Goal: Task Accomplishment & Management: Complete application form

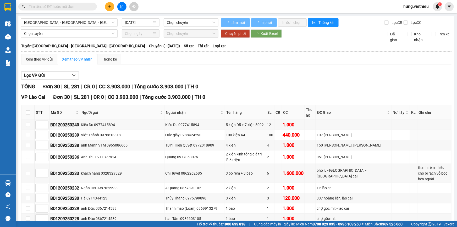
type input "[DATE]"
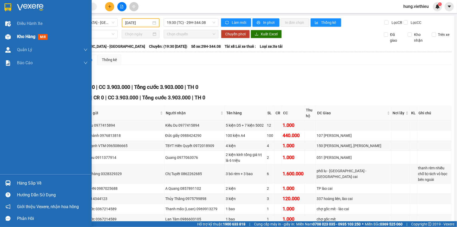
click at [21, 37] on span "Kho hàng" at bounding box center [26, 36] width 18 height 5
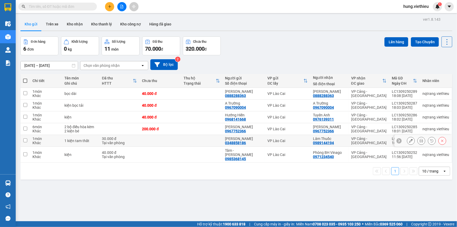
click at [382, 141] on div "VP Cảng - [GEOGRAPHIC_DATA]" at bounding box center [369, 141] width 35 height 8
checkbox input "true"
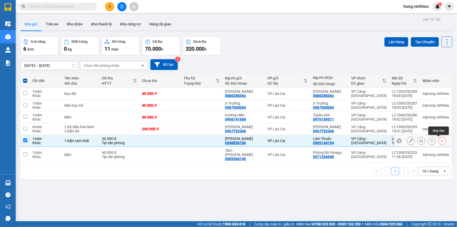
click at [441, 140] on icon at bounding box center [443, 141] width 4 height 4
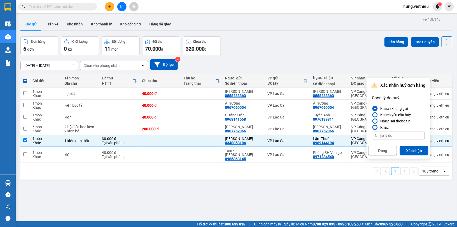
click at [376, 126] on div at bounding box center [376, 128] width 4 height 4
click at [372, 127] on input "Khác" at bounding box center [372, 127] width 0 height 0
click at [375, 106] on div at bounding box center [375, 108] width 5 height 5
click at [372, 109] on input "Khách không gửi" at bounding box center [372, 109] width 0 height 0
click at [393, 133] on input at bounding box center [398, 136] width 53 height 8
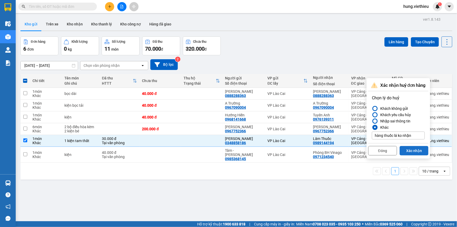
type input "hàng thuốc lá ko nhận"
click at [417, 150] on button "Xác nhận" at bounding box center [414, 150] width 29 height 9
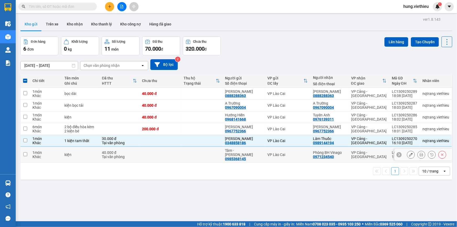
checkbox input "false"
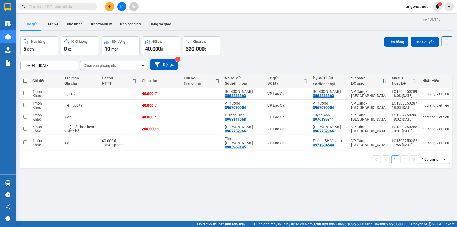
scroll to position [24, 0]
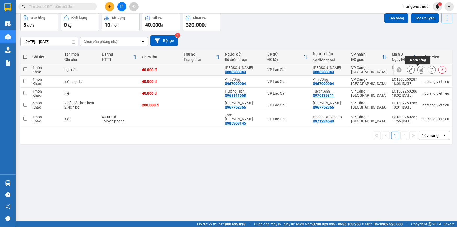
click at [420, 69] on icon at bounding box center [422, 70] width 4 height 4
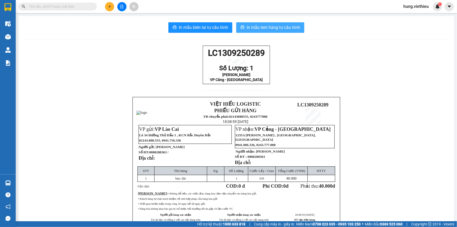
click at [267, 27] on span "In mẫu tem hàng tự cấu hình" at bounding box center [273, 27] width 53 height 7
click at [270, 26] on span "In mẫu tem hàng tự cấu hình" at bounding box center [273, 27] width 53 height 7
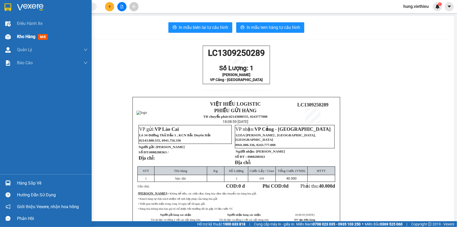
click at [7, 36] on img at bounding box center [8, 37] width 6 height 6
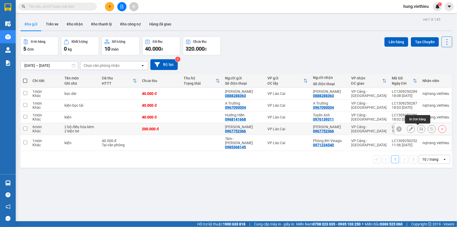
click at [420, 128] on icon at bounding box center [422, 129] width 4 height 4
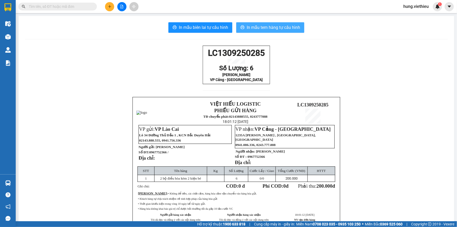
click at [270, 26] on span "In mẫu tem hàng tự cấu hình" at bounding box center [273, 27] width 53 height 7
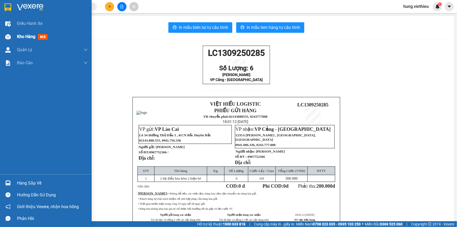
click at [28, 37] on span "Kho hàng" at bounding box center [26, 36] width 18 height 5
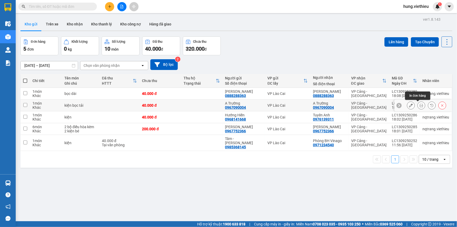
click at [420, 106] on icon at bounding box center [422, 106] width 4 height 4
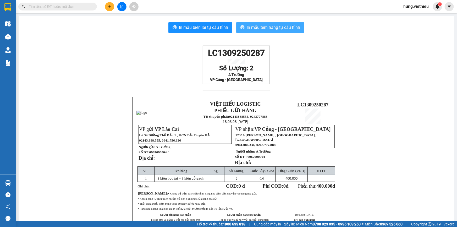
click at [281, 27] on span "In mẫu tem hàng tự cấu hình" at bounding box center [273, 27] width 53 height 7
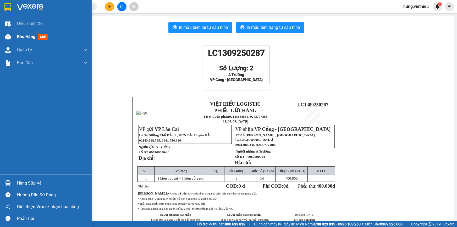
click at [26, 36] on span "Kho hàng" at bounding box center [26, 36] width 18 height 5
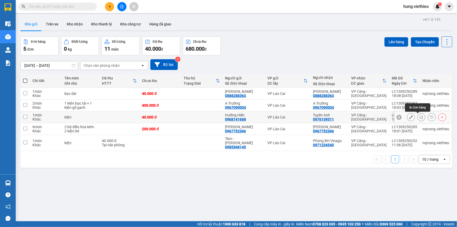
click at [420, 117] on icon at bounding box center [422, 117] width 4 height 4
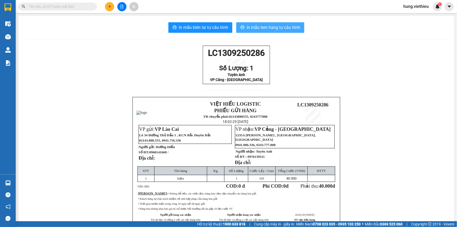
click at [278, 26] on span "In mẫu tem hàng tự cấu hình" at bounding box center [273, 27] width 53 height 7
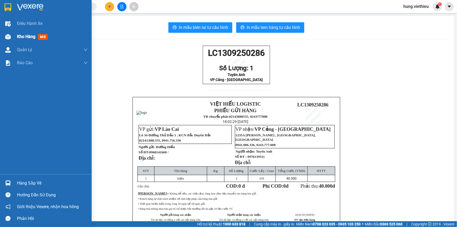
click at [14, 35] on div "Kho hàng mới" at bounding box center [46, 36] width 92 height 13
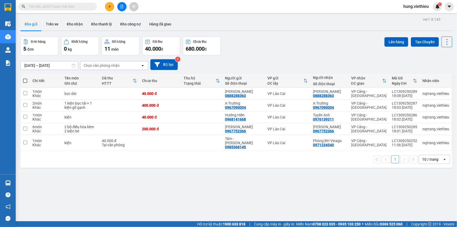
click at [435, 157] on div "10 / trang" at bounding box center [431, 159] width 16 height 5
click at [438, 213] on span "100 / trang" at bounding box center [429, 213] width 19 height 5
click at [420, 127] on icon at bounding box center [422, 129] width 4 height 4
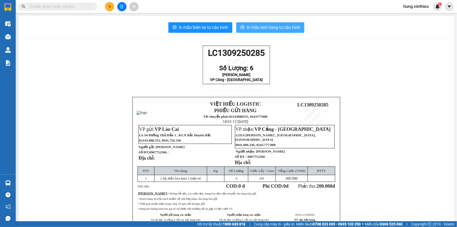
click at [249, 26] on span "In mẫu tem hàng tự cấu hình" at bounding box center [273, 27] width 53 height 7
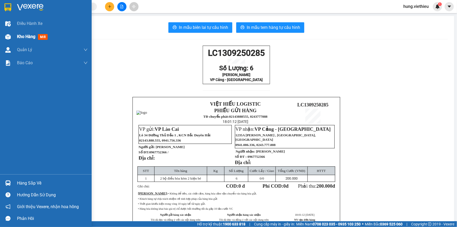
click at [23, 37] on span "Kho hàng" at bounding box center [26, 36] width 18 height 5
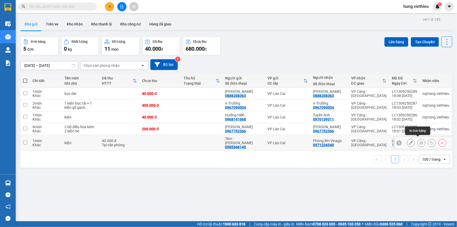
click at [420, 141] on icon at bounding box center [422, 143] width 4 height 4
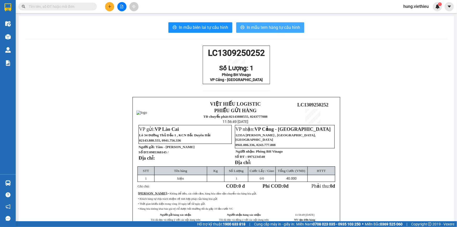
click at [264, 28] on span "In mẫu tem hàng tự cấu hình" at bounding box center [273, 27] width 53 height 7
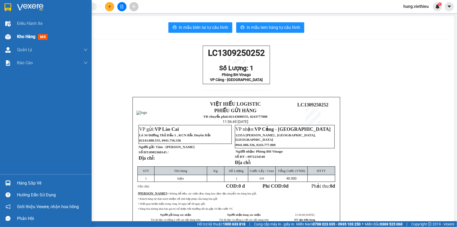
click at [32, 37] on span "Kho hàng" at bounding box center [26, 36] width 18 height 5
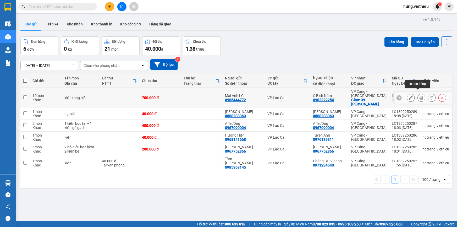
click at [420, 96] on icon at bounding box center [422, 98] width 4 height 4
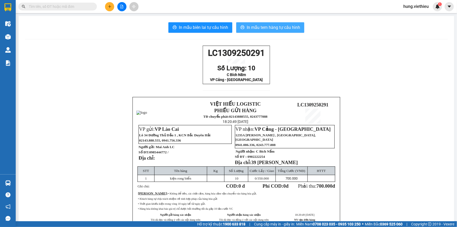
click at [282, 28] on span "In mẫu tem hàng tự cấu hình" at bounding box center [273, 27] width 53 height 7
click at [276, 28] on span "In mẫu tem hàng tự cấu hình" at bounding box center [273, 27] width 53 height 7
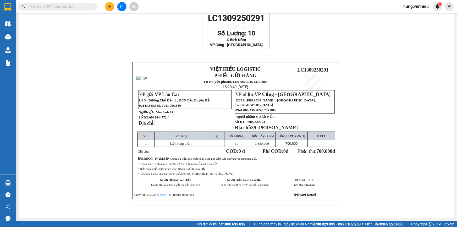
scroll to position [43, 0]
click at [109, 6] on icon "plus" at bounding box center [110, 7] width 4 height 4
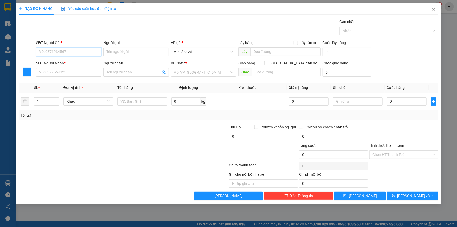
click at [78, 53] on input "SĐT Người Gửi *" at bounding box center [68, 52] width 65 height 8
click at [69, 64] on div "0859565686 - Huyền Shome" at bounding box center [68, 63] width 59 height 6
type input "0859565686"
type input "Huyền Shome"
checkbox input "true"
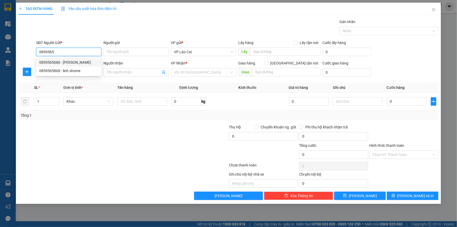
type input "cổ nhuế 2, bắc từ liêm, hà nội"
type input "300.000"
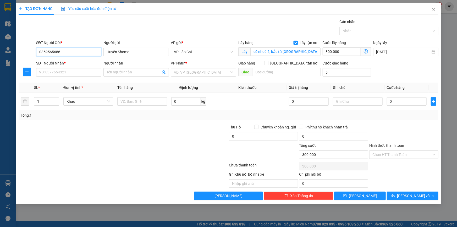
type input "0859565686"
click at [298, 43] on span at bounding box center [296, 43] width 4 height 4
click at [298, 43] on input "Lấy tận nơi" at bounding box center [296, 43] width 4 height 4
checkbox input "false"
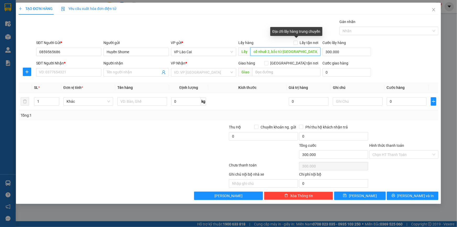
click at [296, 51] on input "cổ nhuế 2, bắc từ liêm, hà nội" at bounding box center [286, 51] width 70 height 8
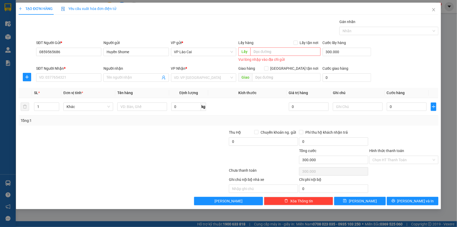
click at [222, 61] on div "VP gửi * VP Lào Cai" at bounding box center [203, 52] width 67 height 24
click at [78, 79] on input "SĐT Người Nhận *" at bounding box center [68, 77] width 65 height 8
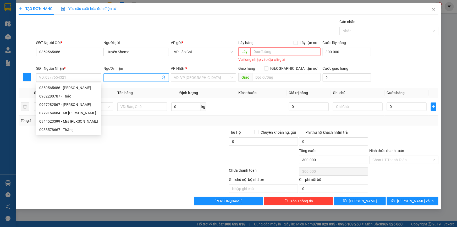
click at [128, 79] on input "Người nhận" at bounding box center [134, 78] width 54 height 6
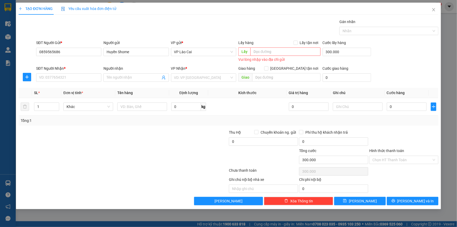
click at [217, 61] on div "VP gửi * VP Lào Cai" at bounding box center [203, 52] width 67 height 24
click at [53, 81] on input "SĐT Người Nhận *" at bounding box center [68, 77] width 65 height 8
type input "0877304707"
click at [139, 75] on input "Người nhận" at bounding box center [134, 78] width 54 height 6
click at [138, 78] on input "Người nhận" at bounding box center [134, 78] width 54 height 6
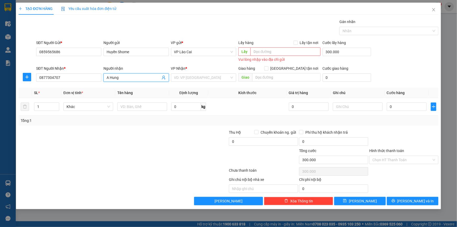
click at [125, 76] on input "A Hung" at bounding box center [134, 78] width 54 height 6
type input "A Hùng- kho Slim"
click at [200, 79] on input "search" at bounding box center [201, 78] width 55 height 8
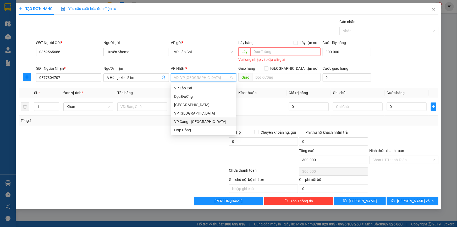
click at [184, 120] on div "VP Cảng - Hà Nội" at bounding box center [203, 122] width 59 height 6
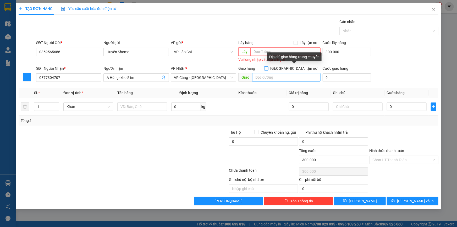
drag, startPoint x: 296, startPoint y: 68, endPoint x: 292, endPoint y: 75, distance: 8.2
click at [268, 68] on input "Giao tận nơi" at bounding box center [267, 68] width 4 height 4
checkbox input "true"
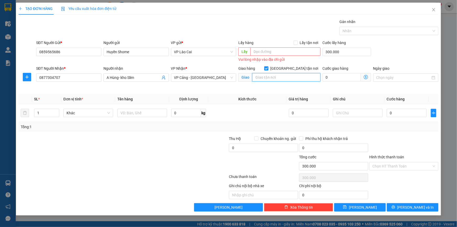
click at [291, 76] on input "text" at bounding box center [286, 77] width 68 height 8
type input "Hà Đông"
click at [334, 76] on input "0" at bounding box center [342, 77] width 38 height 8
type input "300.004"
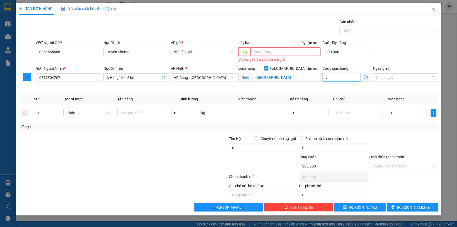
type input "4"
type input "300.045"
type input "45"
type input "300.450"
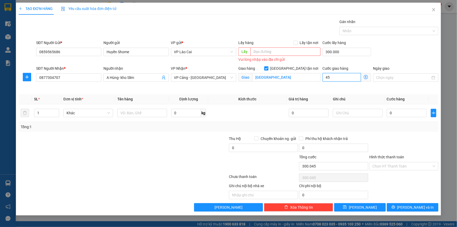
type input "300.450"
type input "450.000"
type input "750.000"
click at [48, 111] on input "1" at bounding box center [46, 113] width 25 height 8
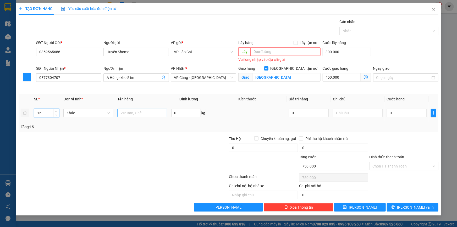
type input "15"
click at [125, 115] on input "text" at bounding box center [142, 113] width 50 height 8
type input "Kiện"
click at [394, 115] on input "0" at bounding box center [407, 113] width 40 height 8
type input "7"
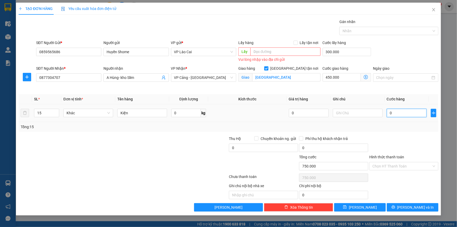
type input "750.007"
type input "75"
type input "750.075"
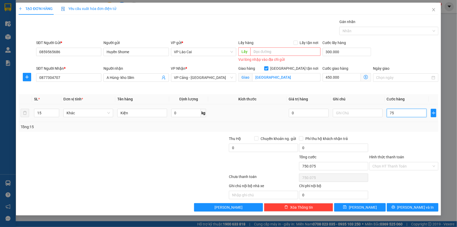
type input "750"
type input "750.750"
type input "7.500"
type input "757.500"
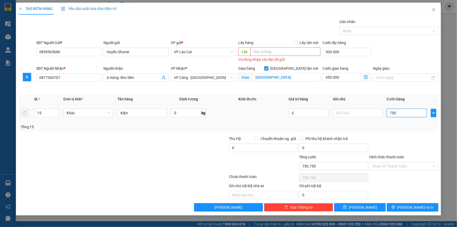
type input "757.500"
type input "75.000"
type input "825.000"
type input "750.000"
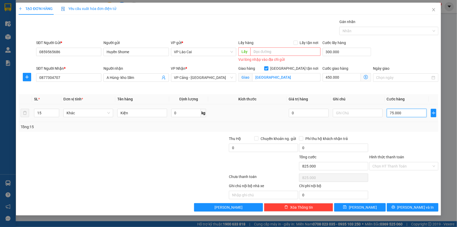
type input "1.500.000"
type input "750.000"
click at [335, 50] on input "300.000" at bounding box center [347, 52] width 49 height 8
type input "1.200.000"
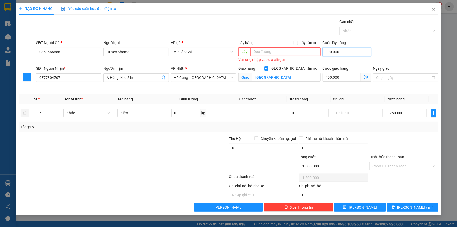
type input "1.200.000"
type input "0"
click at [241, 116] on td at bounding box center [247, 113] width 78 height 18
click at [352, 113] on input "text" at bounding box center [358, 113] width 50 height 8
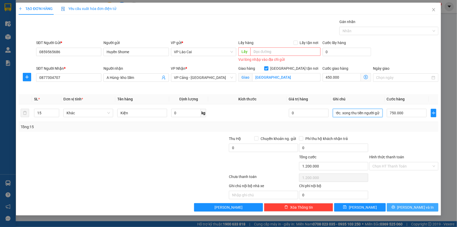
type input "Trả hàng giấu cước. xong thu tiền người gửi"
click at [418, 208] on span "Lưu và In" at bounding box center [416, 207] width 37 height 6
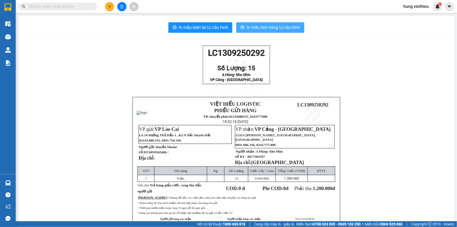
click at [274, 24] on span "In mẫu tem hàng tự cấu hình" at bounding box center [273, 27] width 53 height 7
click at [107, 8] on button at bounding box center [109, 6] width 9 height 9
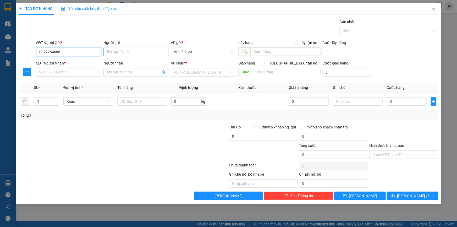
type input "0377764688"
click at [114, 48] on input "Người gửi" at bounding box center [136, 52] width 65 height 8
type input "A Hà xếp dỡ"
drag, startPoint x: 60, startPoint y: 50, endPoint x: 33, endPoint y: 53, distance: 27.4
click at [33, 53] on div "SĐT Người Gửi * 0377764688 0377764688 Người gửi A Hà xếp dỡ VP gửi * VP Lào Cai…" at bounding box center [228, 49] width 421 height 18
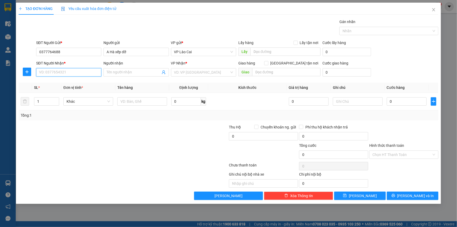
click at [46, 72] on input "SĐT Người Nhận *" at bounding box center [68, 72] width 65 height 8
paste input "0377764688"
type input "0377764688"
drag, startPoint x: 134, startPoint y: 51, endPoint x: 103, endPoint y: 51, distance: 31.7
click at [103, 51] on div "Người gửi A Hà xếp dỡ A Hà xếp dỡ" at bounding box center [136, 49] width 67 height 18
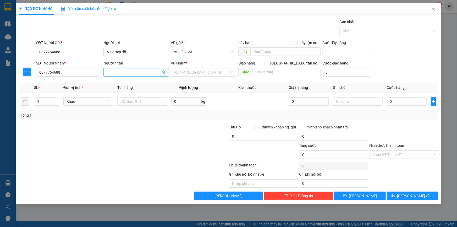
click at [120, 69] on span at bounding box center [136, 72] width 65 height 8
paste input "A Hà xếp dỡ"
type input "A Hà xếp dỡ"
click at [185, 75] on input "search" at bounding box center [201, 72] width 55 height 8
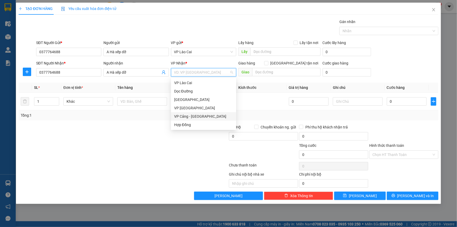
click at [191, 115] on div "VP Cảng - Hà Nội" at bounding box center [203, 117] width 59 height 6
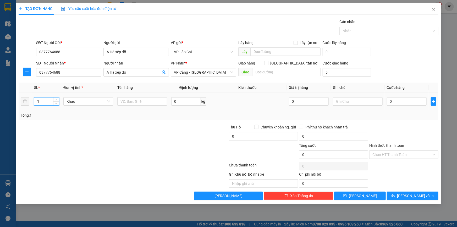
click at [43, 101] on input "1" at bounding box center [46, 102] width 25 height 8
click at [57, 99] on icon "up" at bounding box center [56, 100] width 2 height 2
type input "4"
click at [57, 99] on icon "up" at bounding box center [56, 100] width 2 height 2
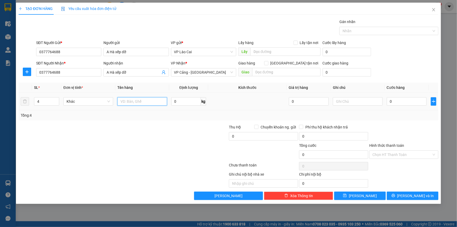
click at [132, 104] on input "text" at bounding box center [142, 101] width 50 height 8
type input "1 xe điện + 2 kiện nhỏ + 1 túi bóng"
click at [396, 102] on input "0" at bounding box center [407, 101] width 40 height 8
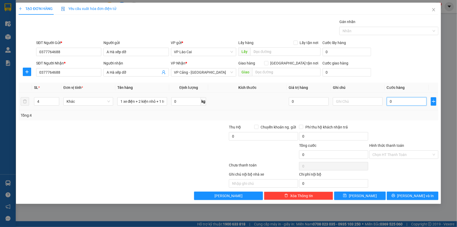
type input "3"
type input "30"
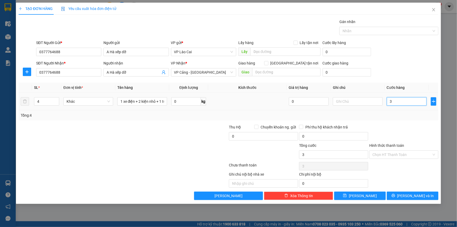
type input "30"
type input "300"
type input "3.000"
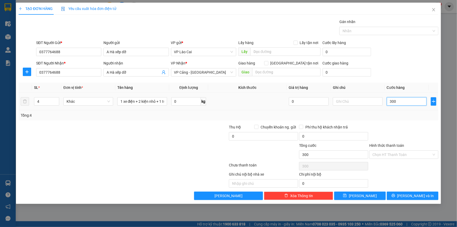
type input "3.000"
type input "30.000"
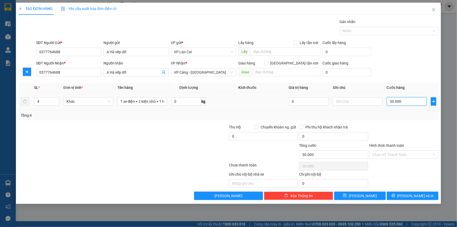
type input "300.000"
click at [360, 198] on button "Lưu" at bounding box center [361, 196] width 52 height 8
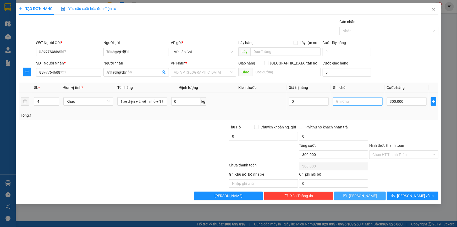
type input "1"
type input "0"
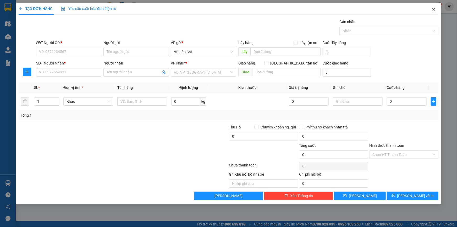
click at [437, 11] on span "Close" at bounding box center [434, 10] width 15 height 15
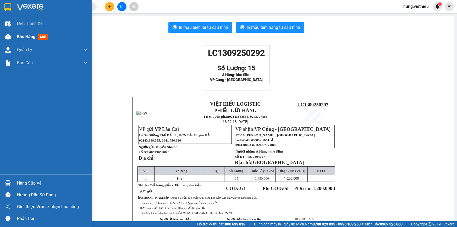
click at [13, 40] on div "Kho hàng mới" at bounding box center [46, 36] width 92 height 13
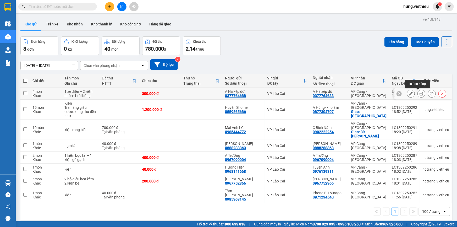
click at [421, 94] on button at bounding box center [421, 93] width 7 height 9
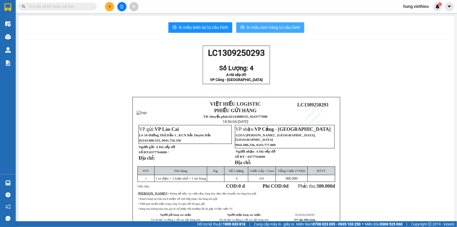
click at [290, 30] on span "In mẫu tem hàng tự cấu hình" at bounding box center [273, 27] width 53 height 7
